Goal: Transaction & Acquisition: Subscribe to service/newsletter

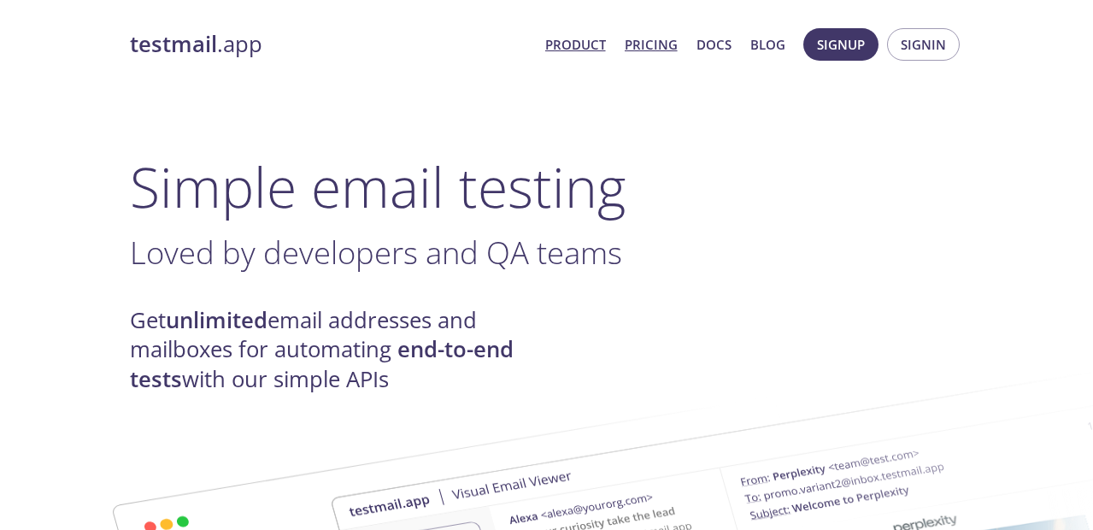
click at [645, 42] on link "Pricing" at bounding box center [651, 44] width 53 height 22
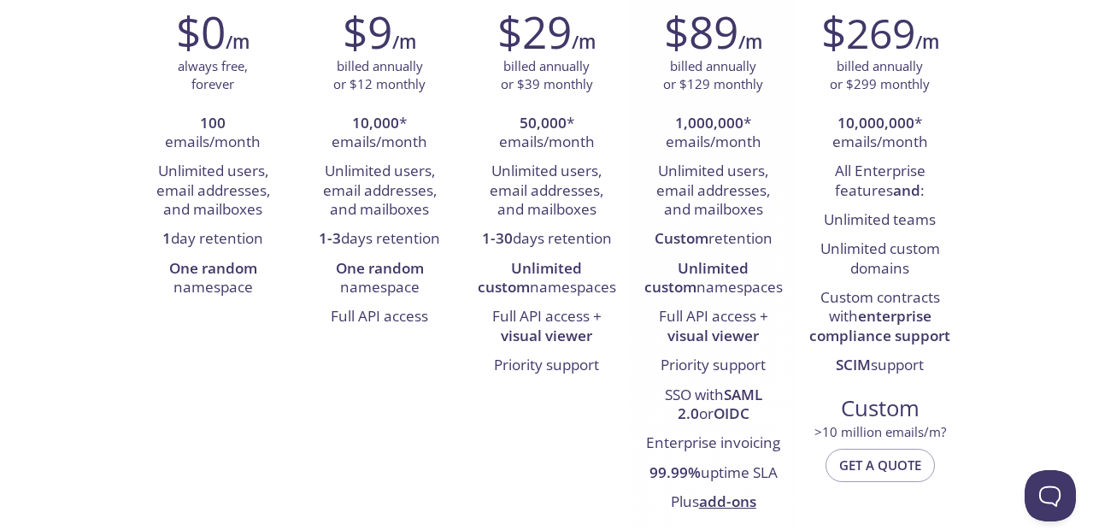
scroll to position [308, 0]
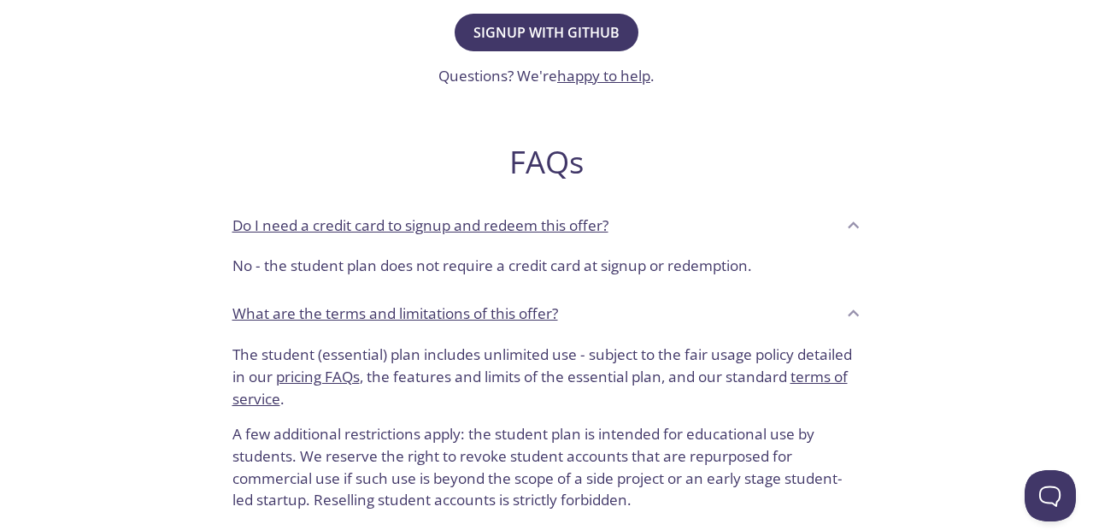
scroll to position [410, 0]
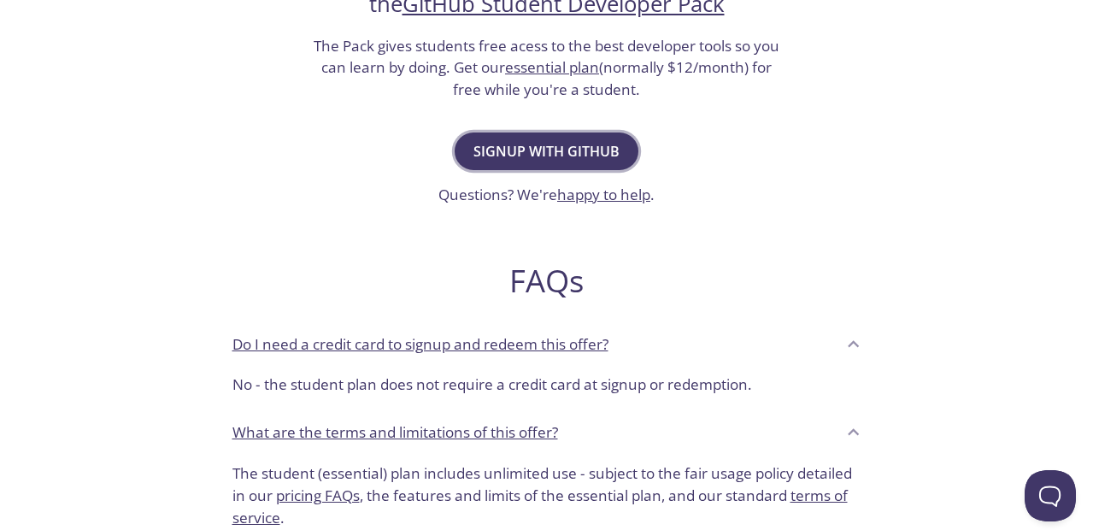
click at [518, 154] on span "Signup with GitHub" at bounding box center [546, 151] width 146 height 24
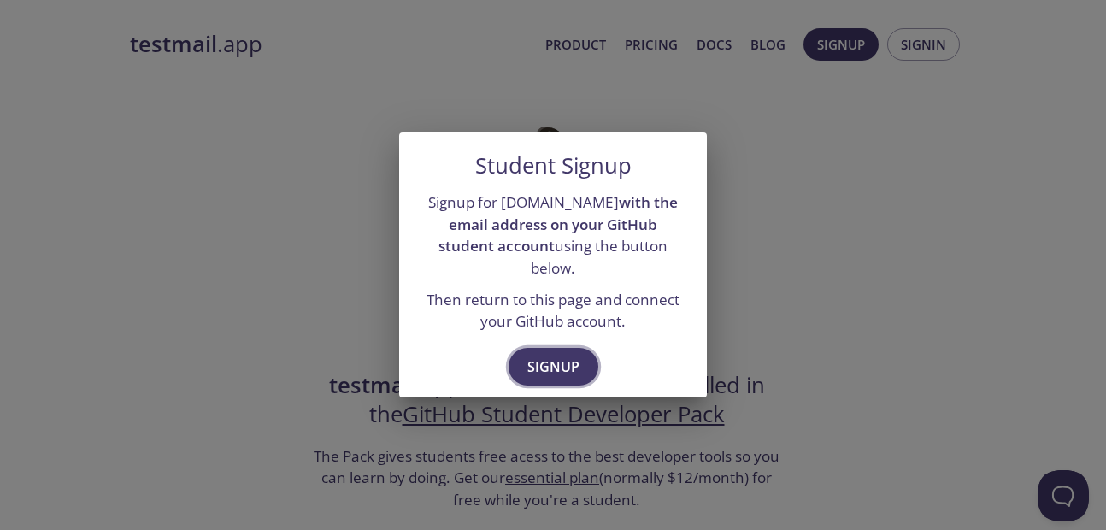
click at [567, 369] on button "Signup" at bounding box center [553, 367] width 90 height 38
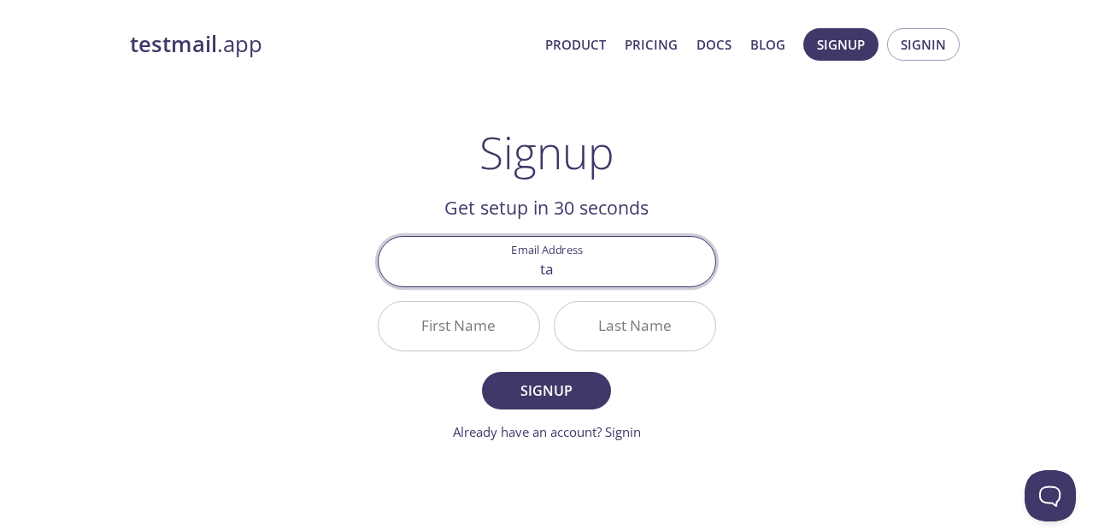
type input "t"
type input "[EMAIL_ADDRESS][DOMAIN_NAME]"
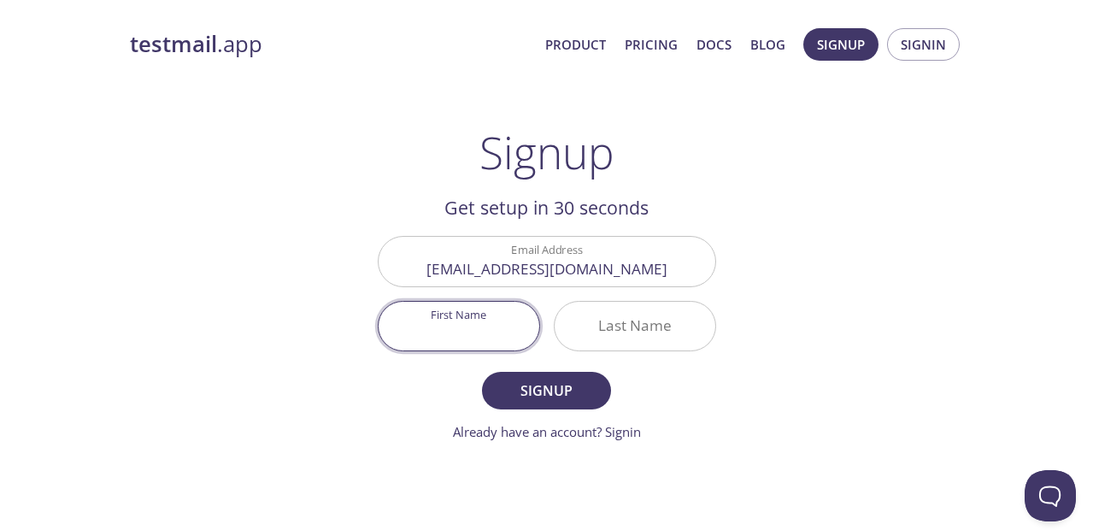
click at [502, 329] on input "First Name" at bounding box center [459, 326] width 161 height 49
type input "Tasnimul"
click at [647, 336] on input "Last Name" at bounding box center [635, 326] width 161 height 49
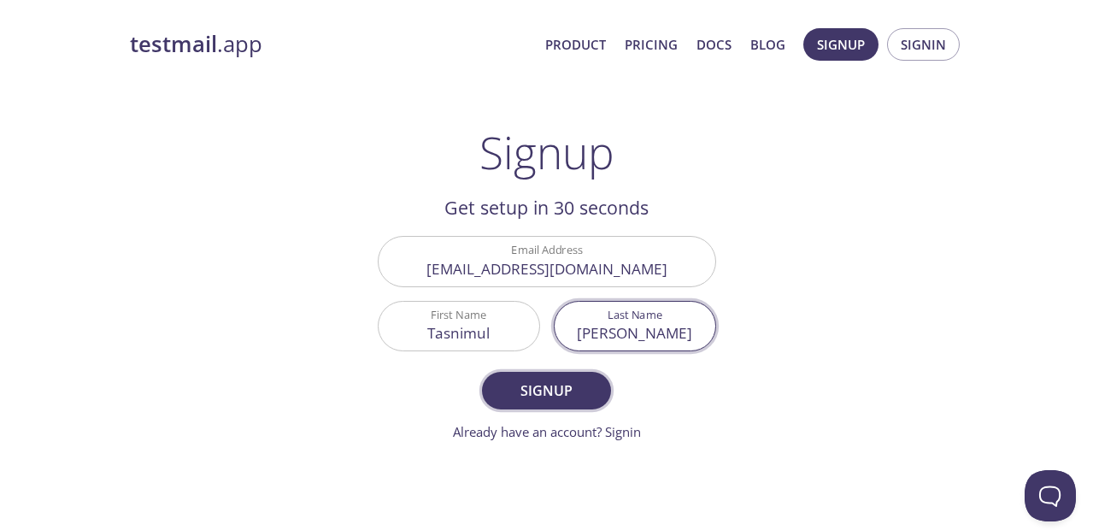
type input "[PERSON_NAME]"
click at [573, 379] on span "Signup" at bounding box center [546, 391] width 91 height 24
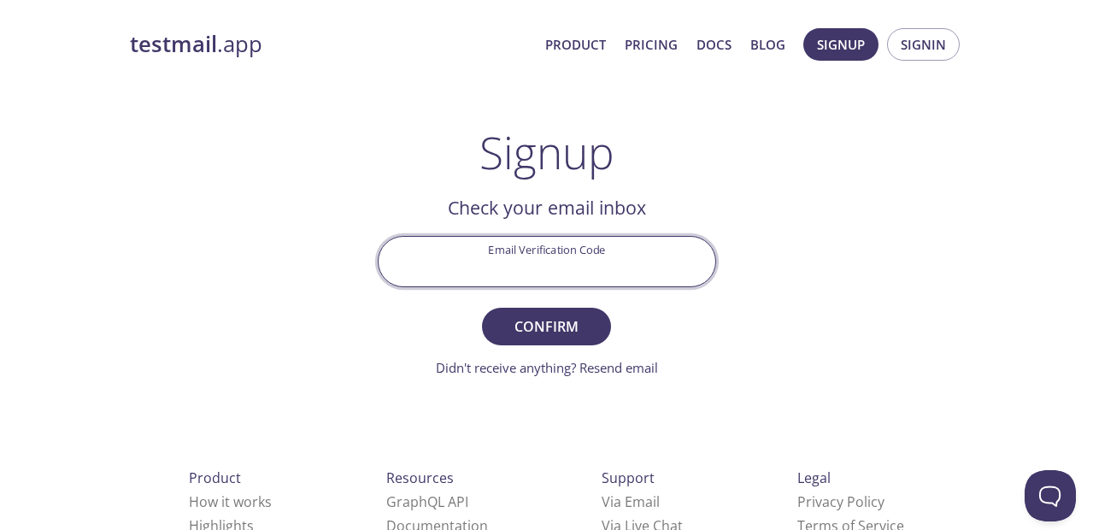
click at [566, 257] on input "Email Verification Code" at bounding box center [547, 261] width 337 height 49
paste input "QURAQ5T"
type input "QURAQ5T"
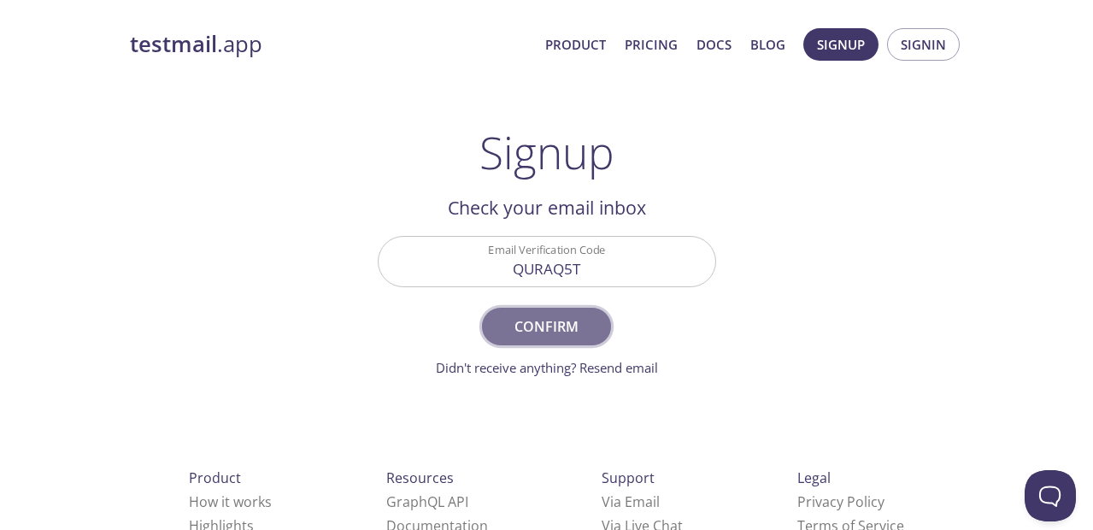
click at [573, 328] on span "Confirm" at bounding box center [546, 326] width 91 height 24
